Goal: Check status: Check status

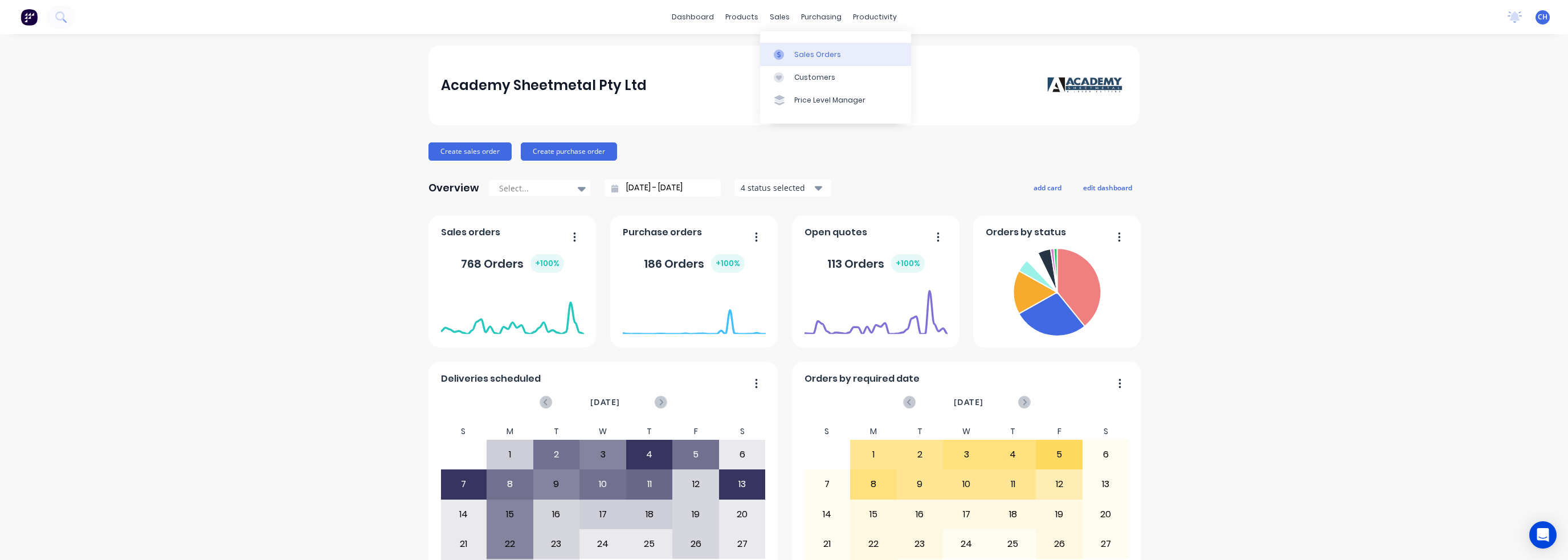
click at [787, 45] on link "Sales Orders" at bounding box center [836, 54] width 151 height 23
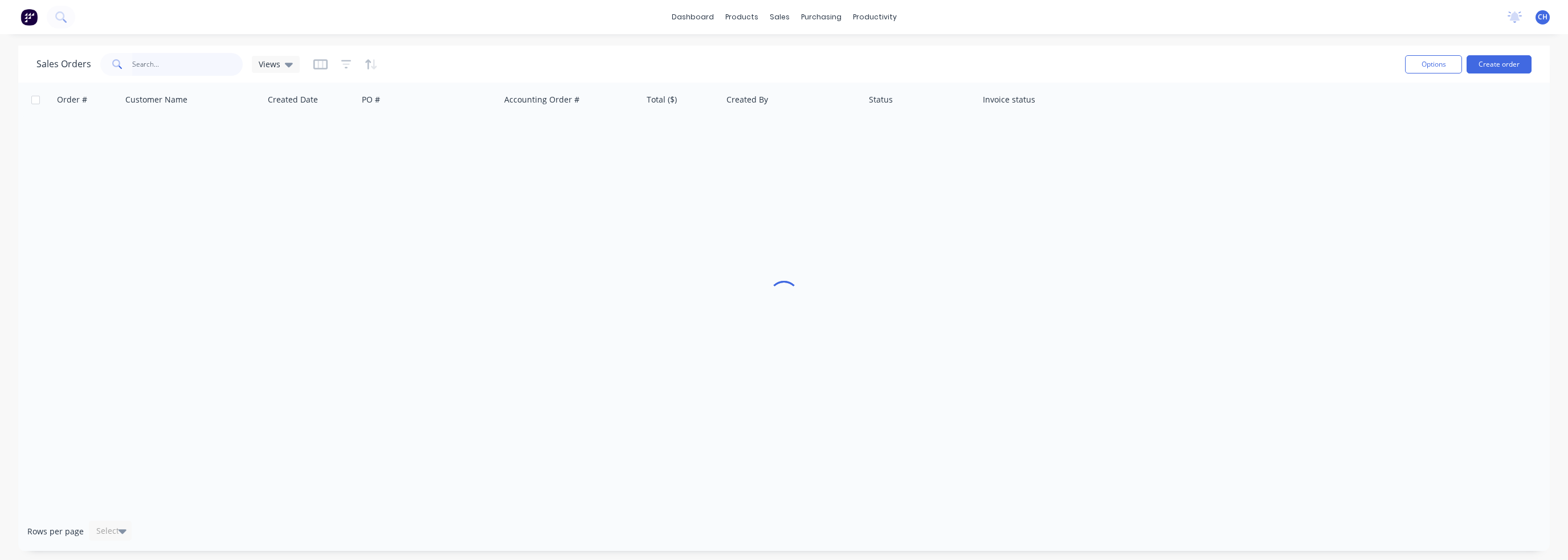
click at [178, 69] on input "text" at bounding box center [188, 64] width 111 height 23
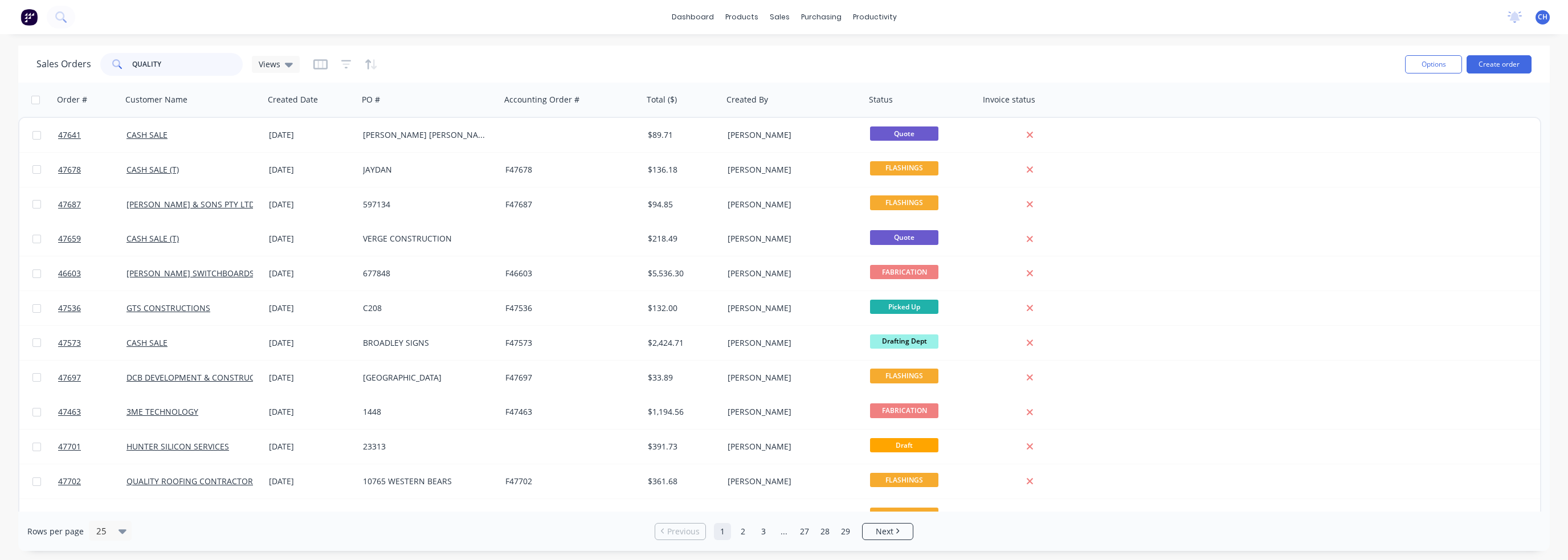
type input "QUALITY"
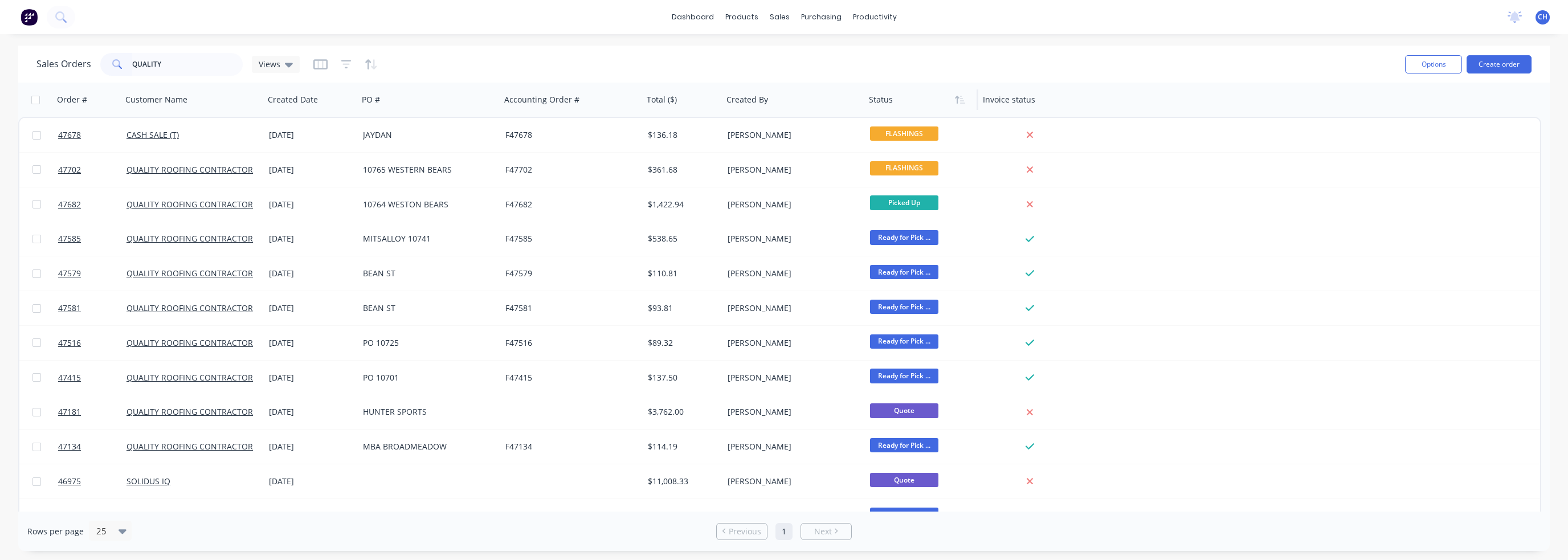
click at [871, 93] on div at bounding box center [918, 99] width 100 height 23
click at [882, 99] on div at bounding box center [918, 99] width 100 height 23
click at [905, 104] on div at bounding box center [918, 99] width 100 height 23
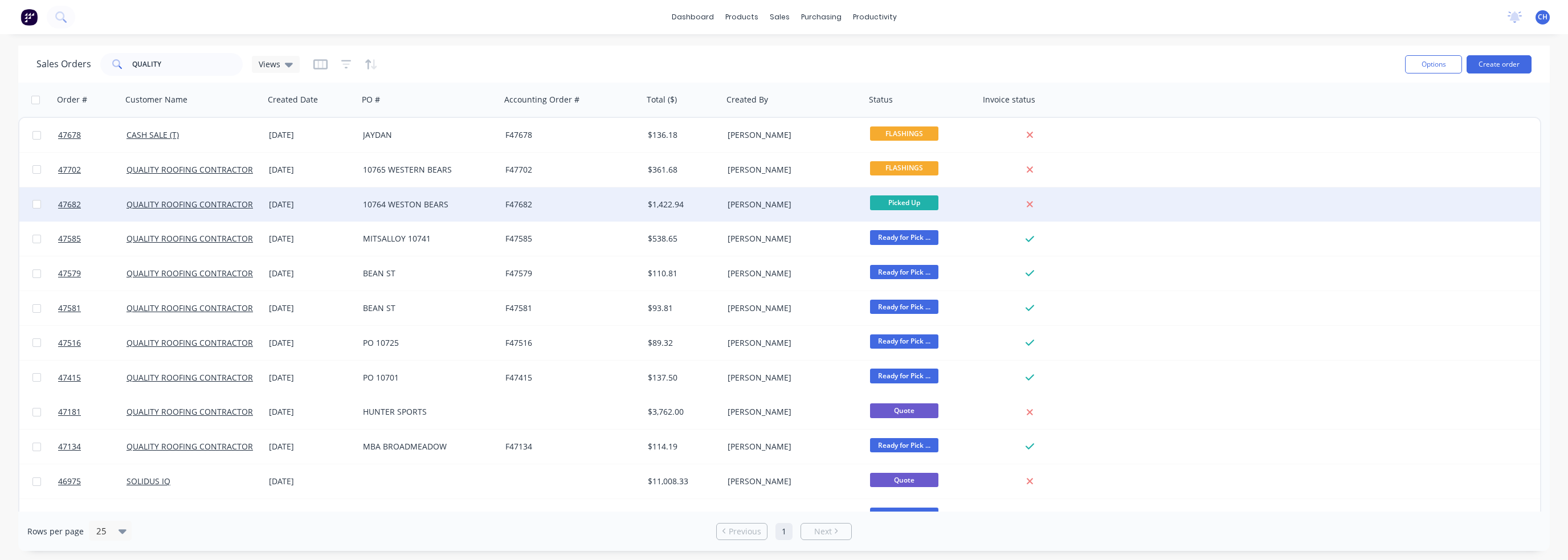
click at [897, 201] on span "Picked Up" at bounding box center [904, 202] width 69 height 14
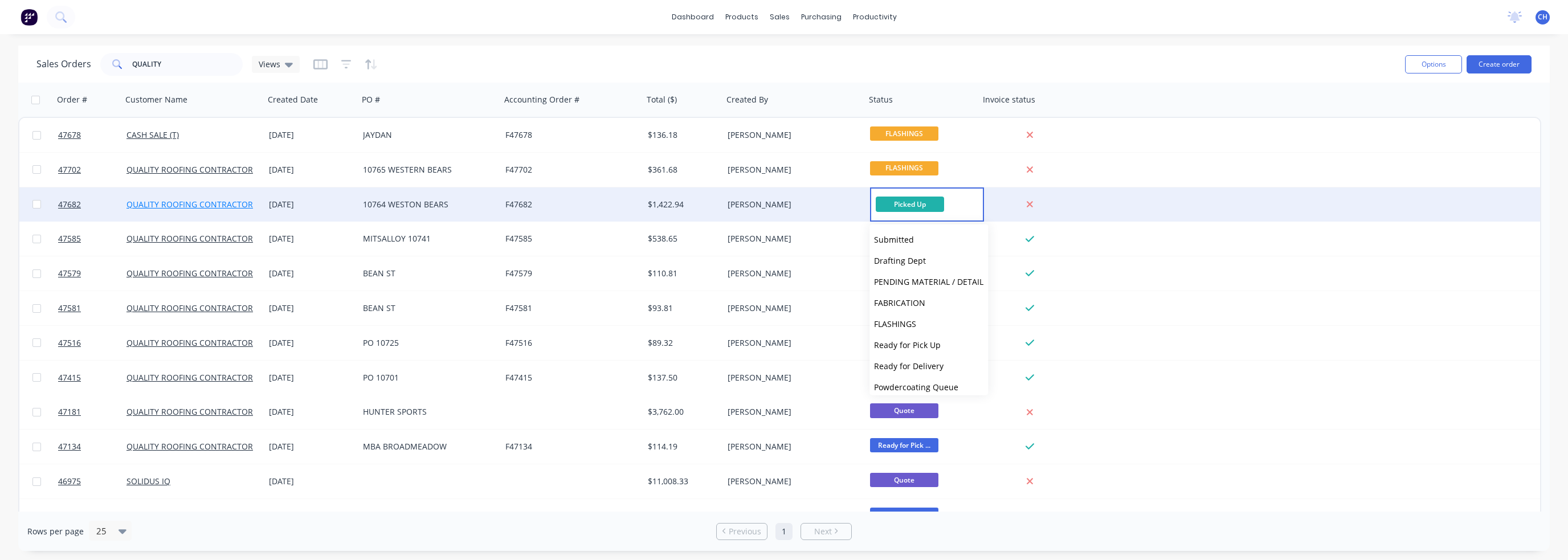
click at [228, 200] on link "QUALITY ROOFING CONTRACTORS" at bounding box center [192, 204] width 131 height 11
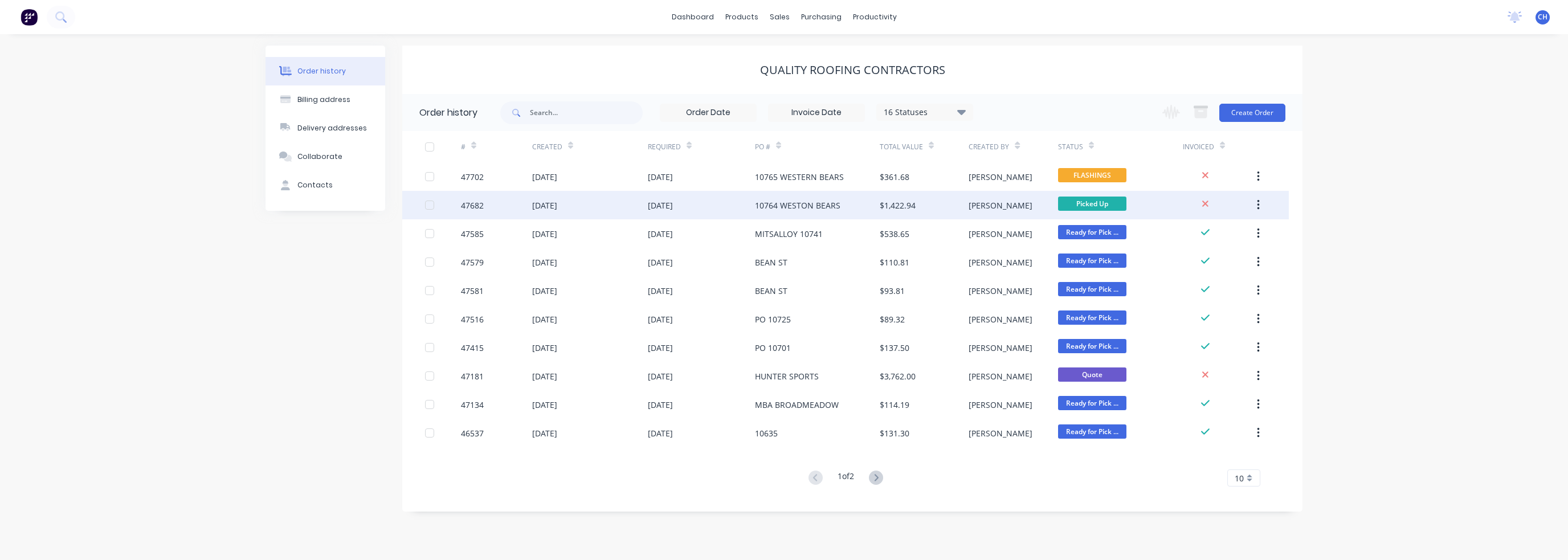
click at [673, 200] on div "[DATE]" at bounding box center [660, 205] width 25 height 12
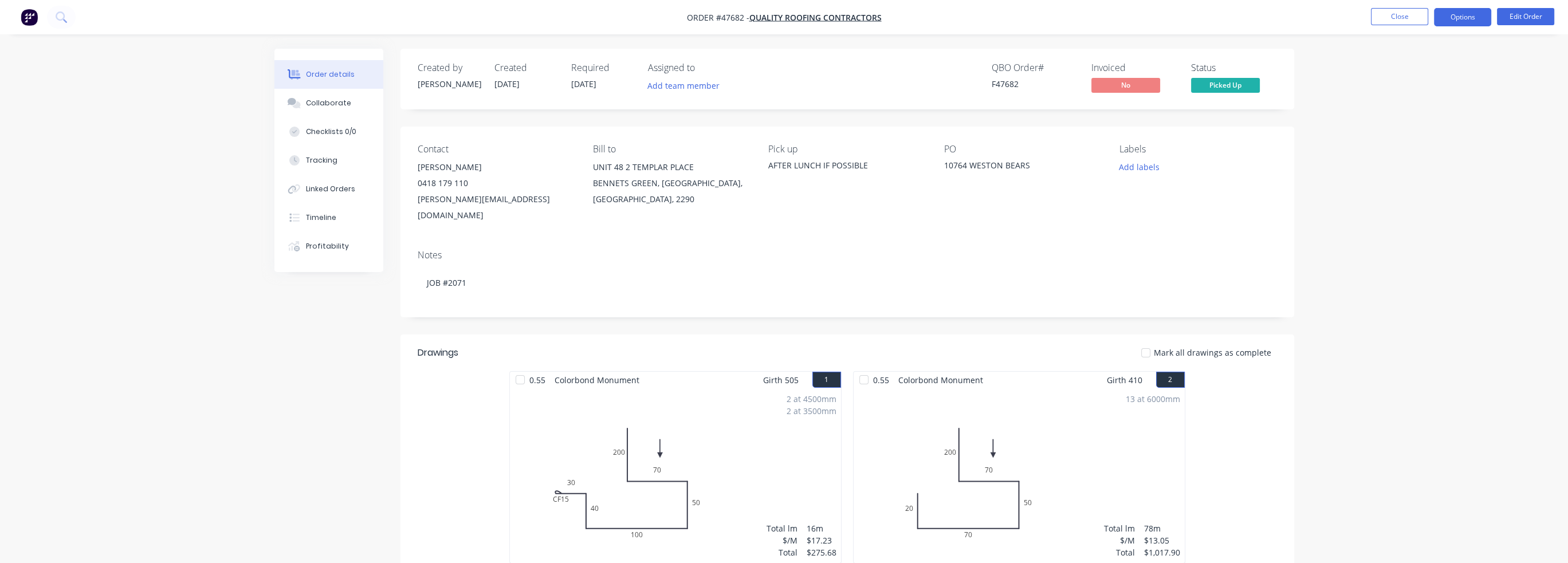
click at [1458, 21] on button "Options" at bounding box center [1463, 17] width 57 height 18
click at [1411, 142] on div "Delivery Docket" at bounding box center [1428, 145] width 105 height 17
click at [1417, 118] on div "Without pricing" at bounding box center [1428, 116] width 105 height 17
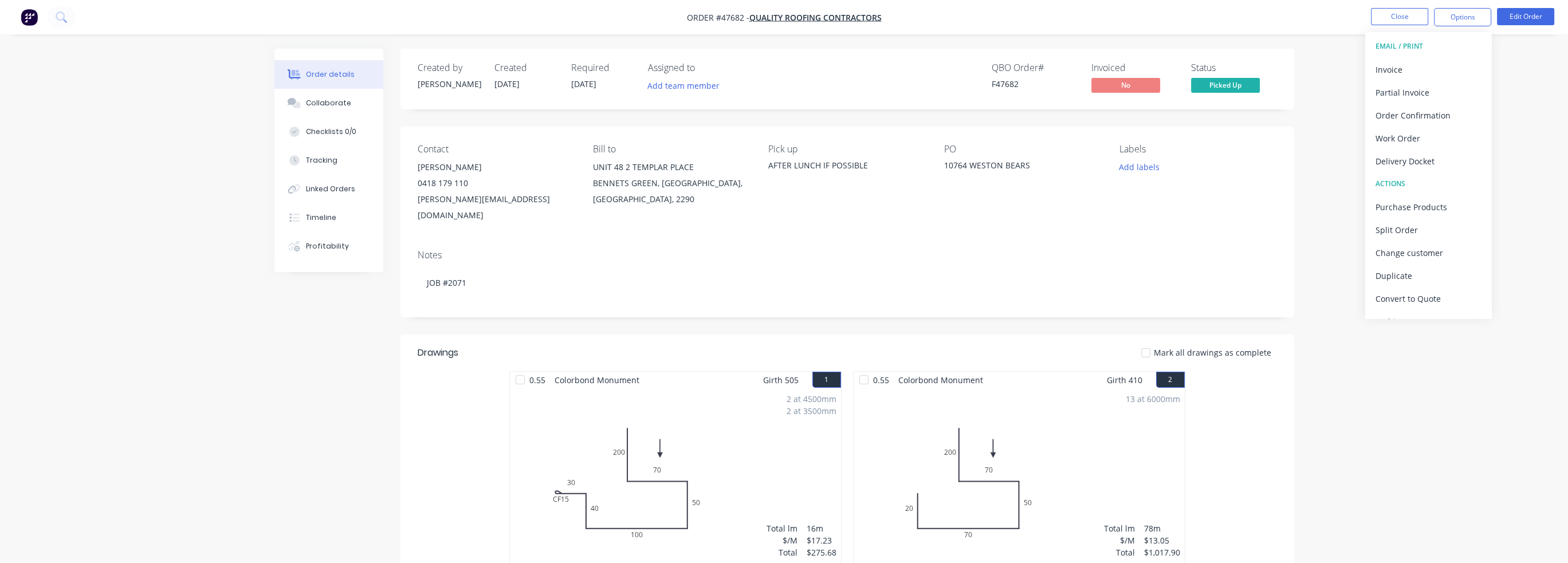
click at [775, 68] on div "QBO Order # F47682 Invoiced No Status Picked Up" at bounding box center [1020, 79] width 515 height 33
click at [324, 80] on button "Order details" at bounding box center [329, 75] width 109 height 29
click at [802, 20] on span "QUALITY ROOFING CONTRACTORS" at bounding box center [816, 18] width 133 height 11
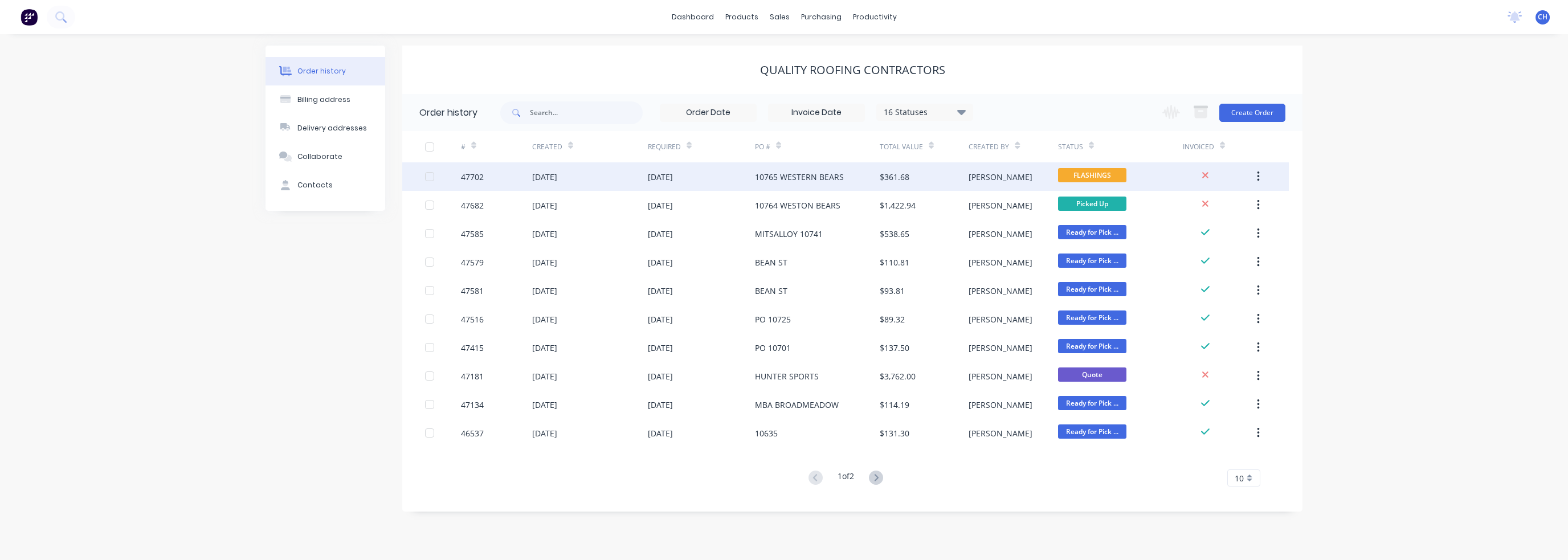
click at [673, 176] on div "[DATE]" at bounding box center [660, 176] width 25 height 12
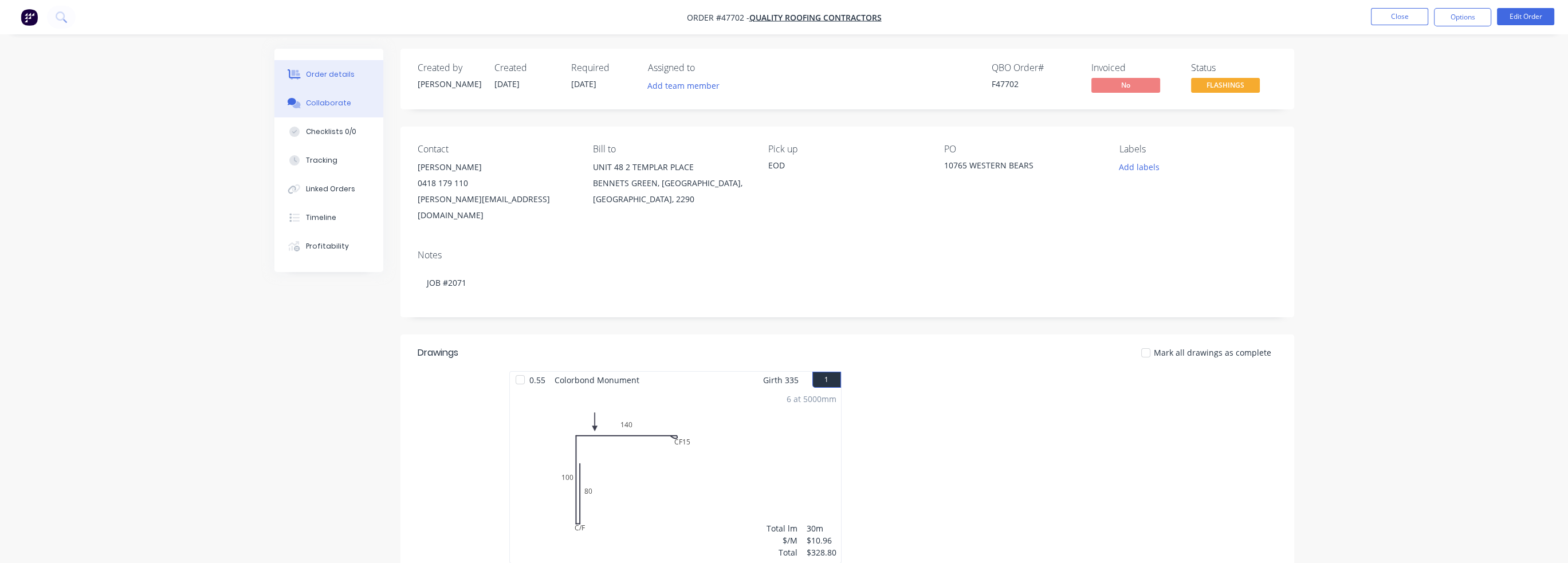
click at [324, 110] on button "Collaborate" at bounding box center [329, 103] width 109 height 29
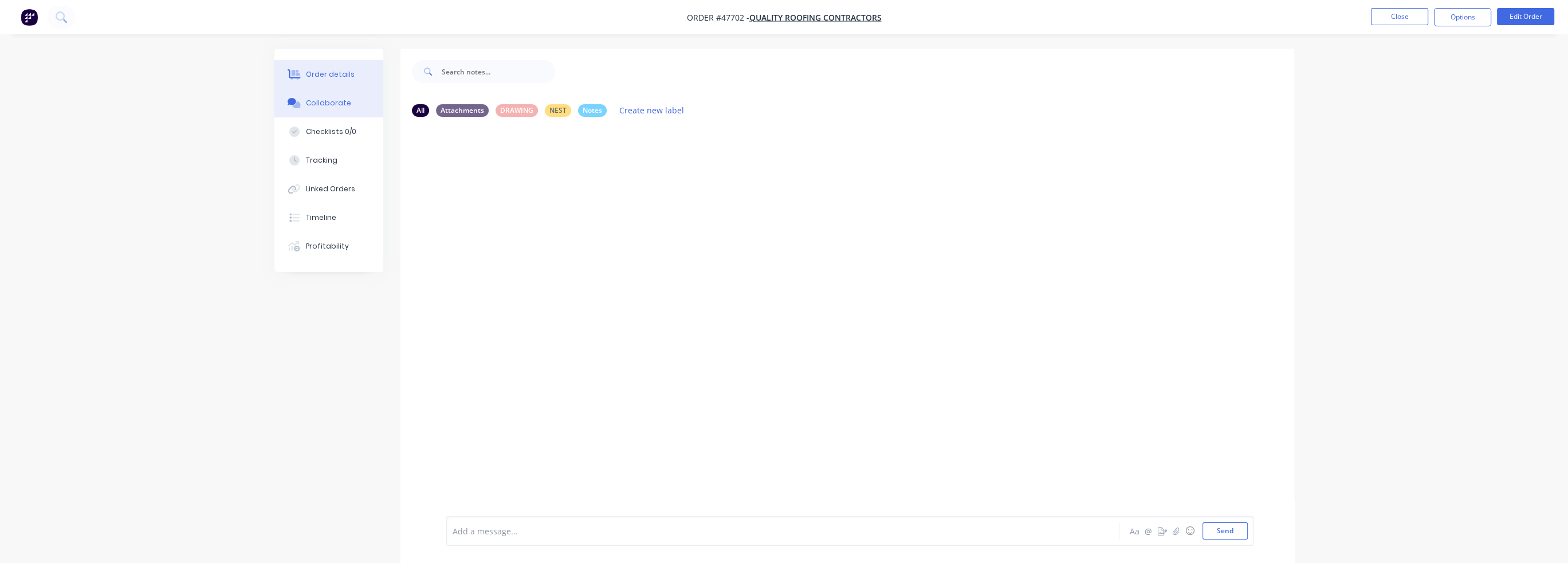
click at [330, 79] on div "Order details" at bounding box center [330, 75] width 49 height 10
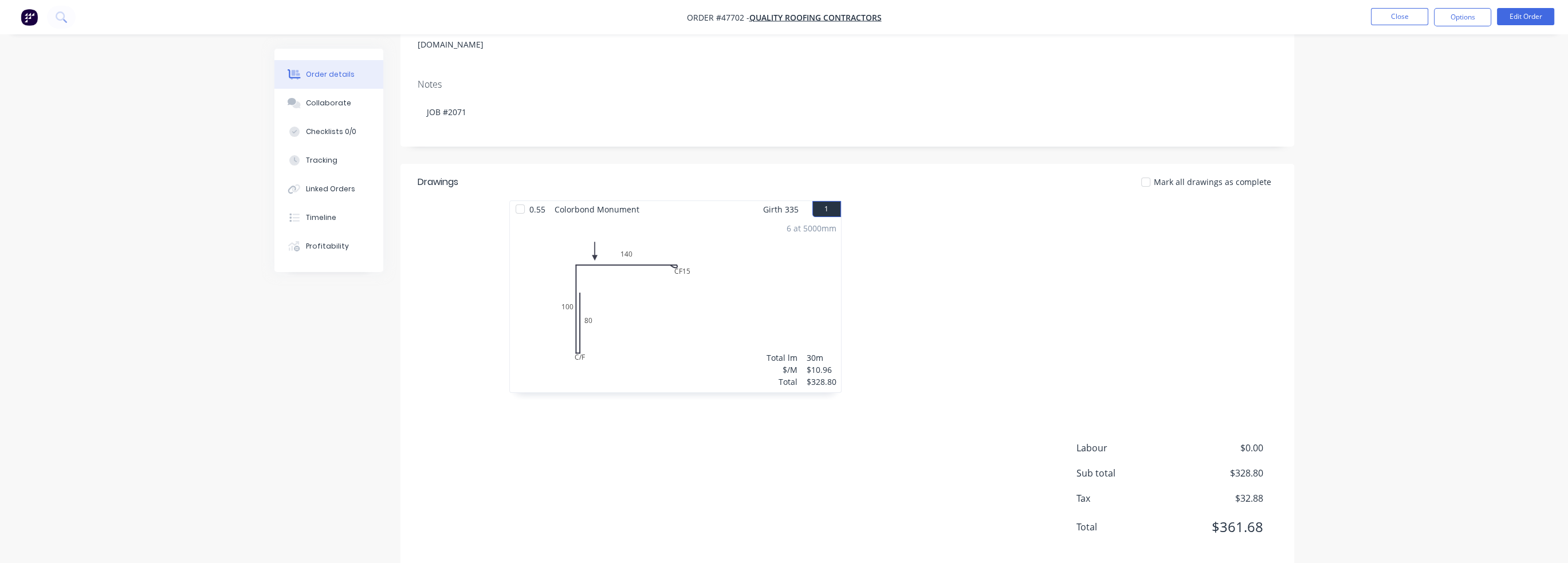
scroll to position [171, 0]
